Goal: Transaction & Acquisition: Purchase product/service

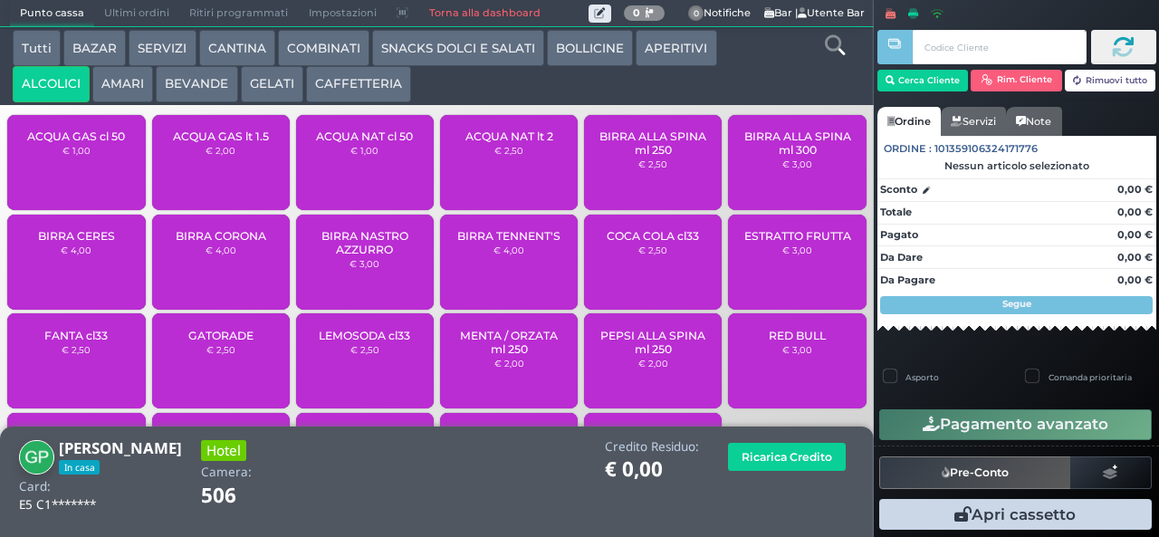
click at [123, 81] on button "AMARI" at bounding box center [122, 84] width 61 height 36
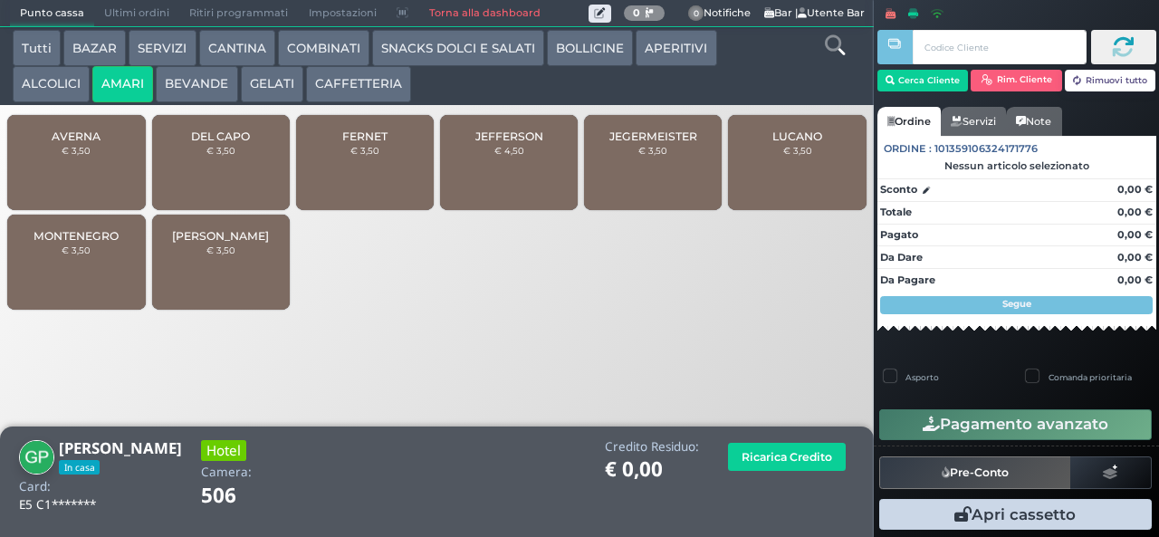
click at [353, 156] on small "€ 3,50" at bounding box center [364, 150] width 29 height 11
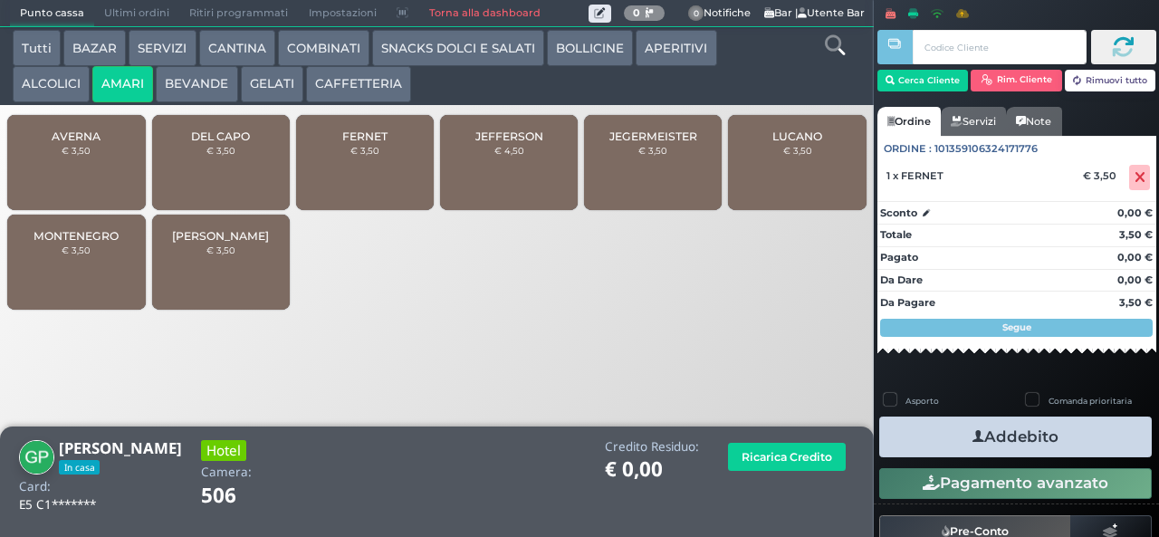
click at [350, 174] on div "FERNET € 3,50" at bounding box center [365, 162] width 138 height 95
click at [342, 176] on div "FERNET € 3,50" at bounding box center [365, 162] width 138 height 95
click at [940, 427] on button "Addebito" at bounding box center [1015, 437] width 273 height 41
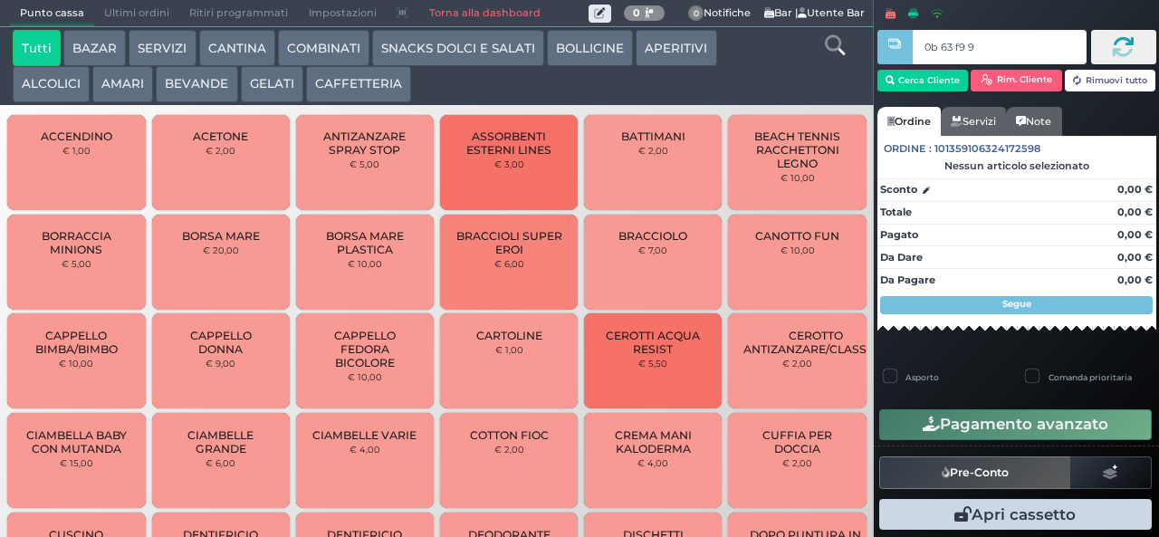
type input "0b 63 f9 91"
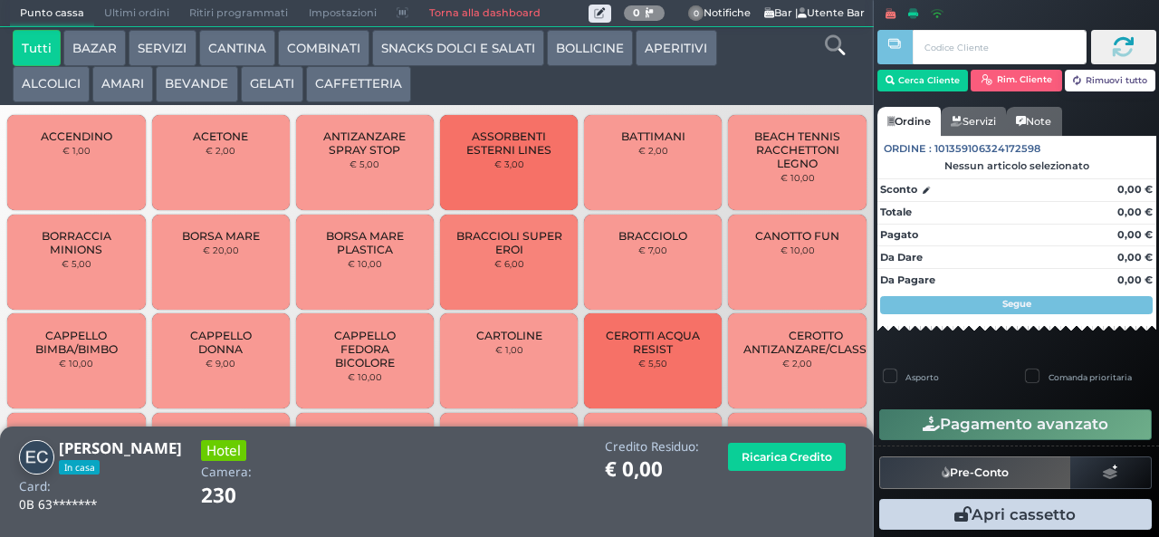
click at [121, 98] on button "AMARI" at bounding box center [122, 84] width 61 height 36
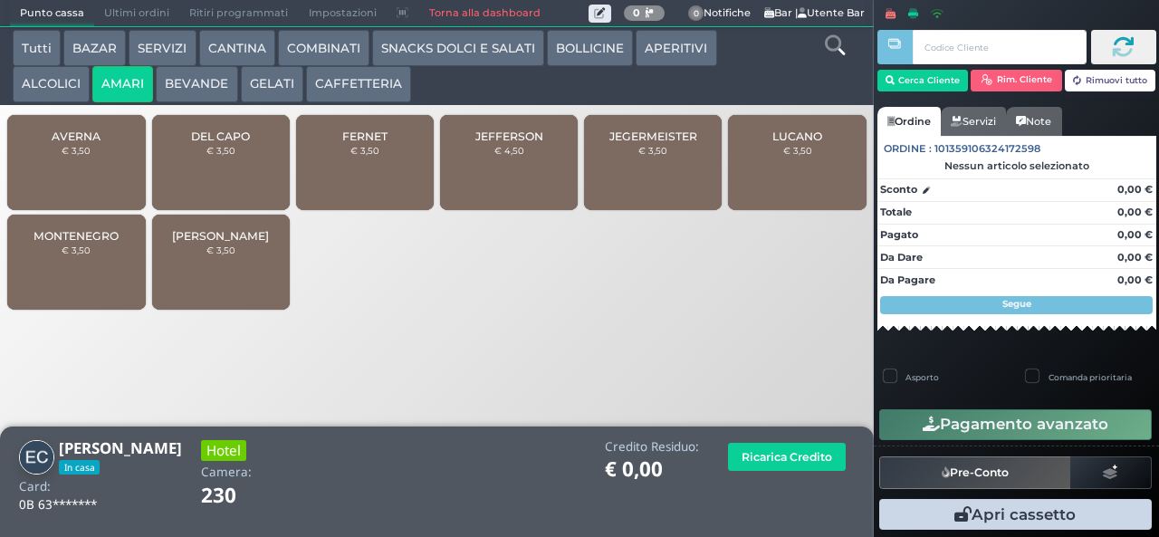
click at [358, 142] on span "FERNET" at bounding box center [364, 136] width 45 height 14
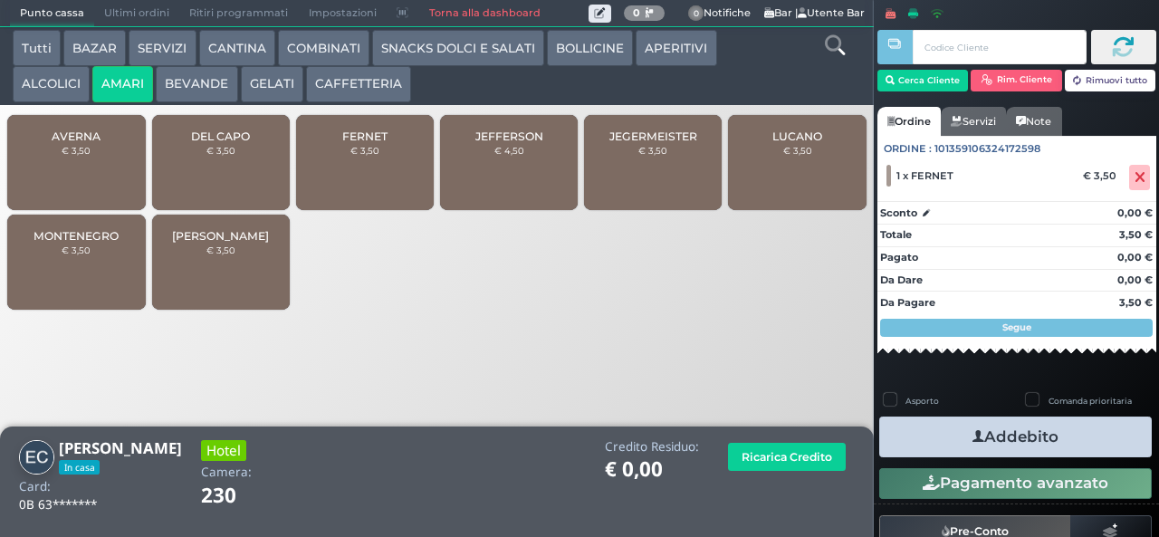
click at [994, 437] on button "Addebito" at bounding box center [1015, 437] width 273 height 41
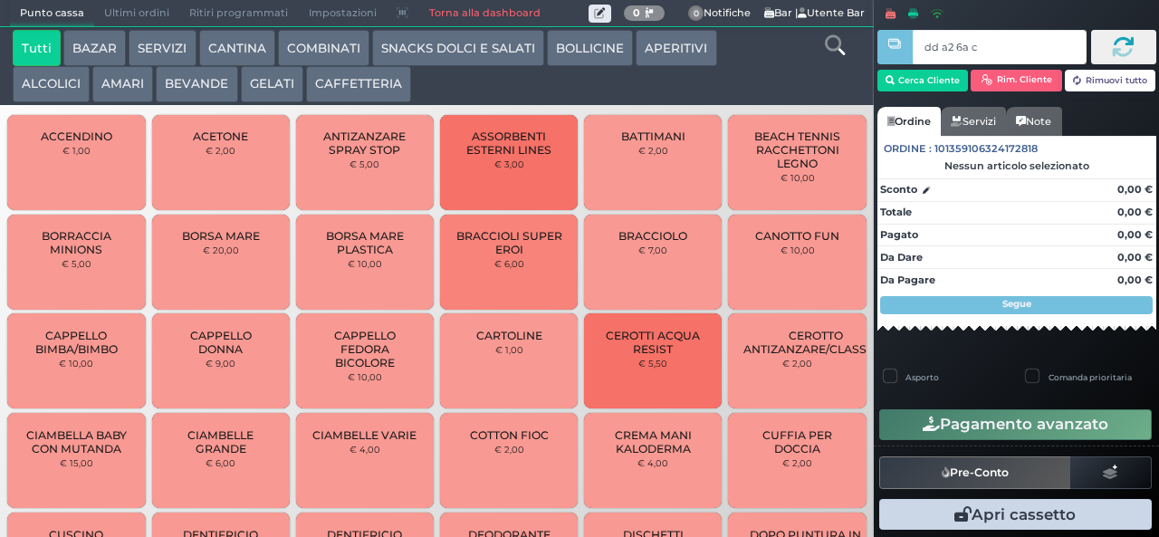
type input "dd a2 6a c3"
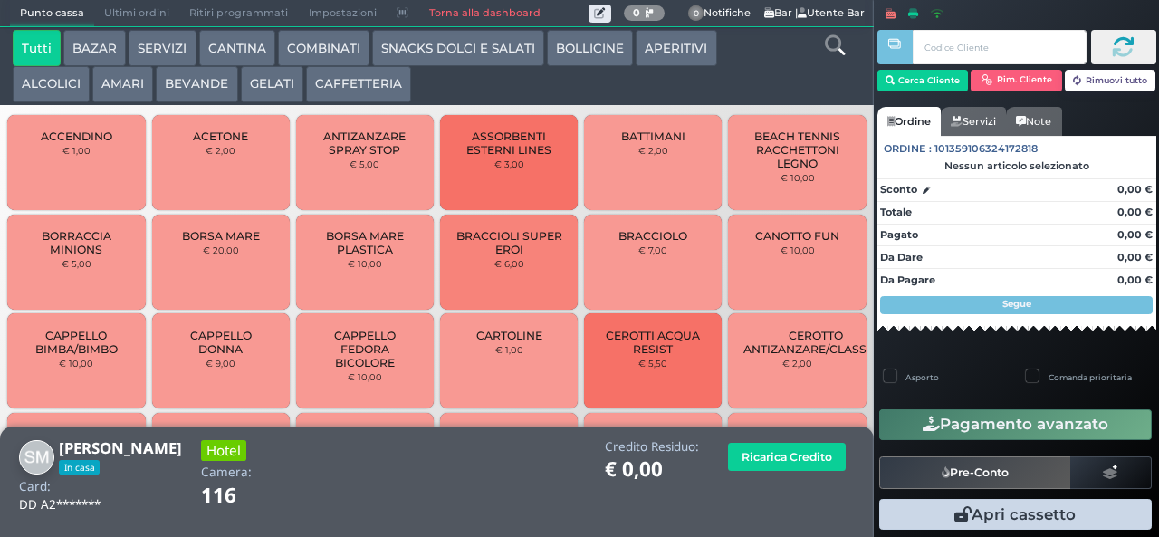
click at [40, 95] on button "ALCOLICI" at bounding box center [51, 84] width 77 height 36
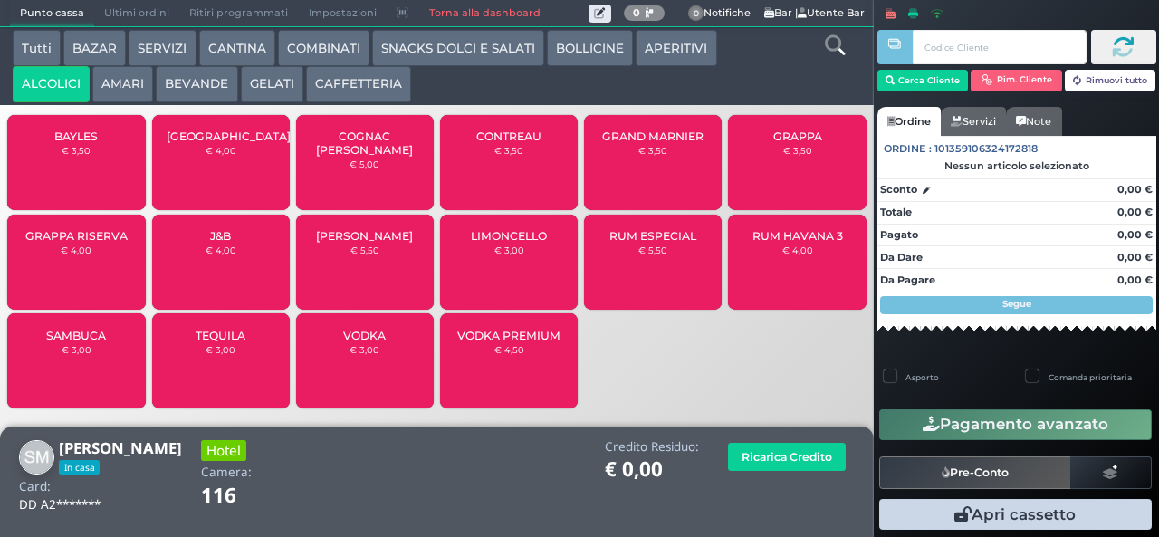
click at [120, 86] on button "AMARI" at bounding box center [122, 84] width 61 height 36
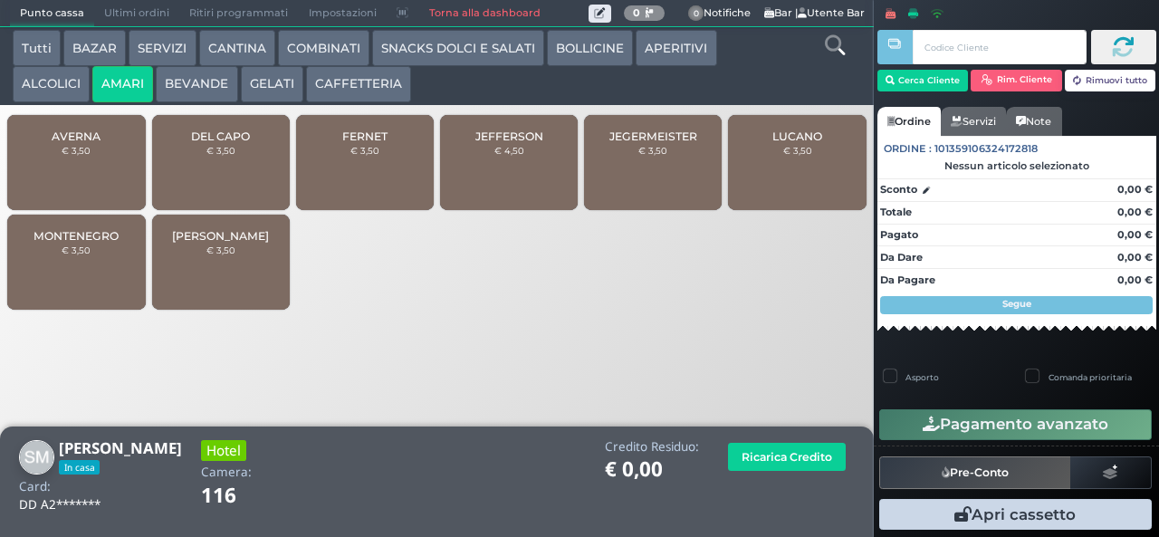
click at [67, 274] on div "MONTENEGRO € 3,50" at bounding box center [76, 262] width 138 height 95
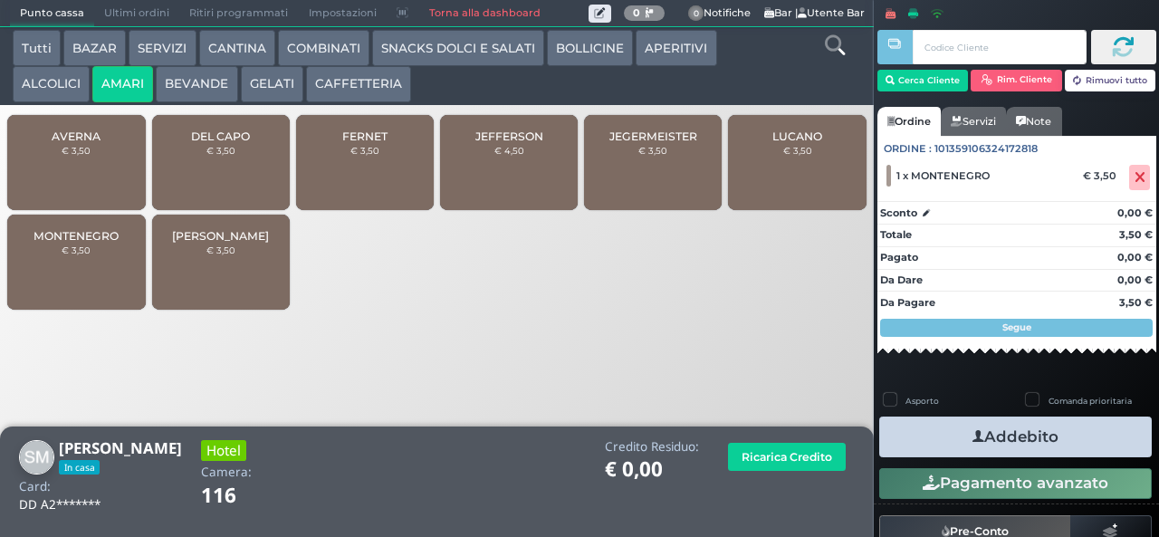
click at [923, 439] on button "Addebito" at bounding box center [1015, 437] width 273 height 41
